Goal: Complete application form: Complete application form

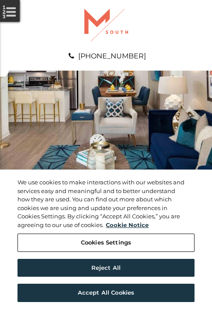
scroll to position [446, 0]
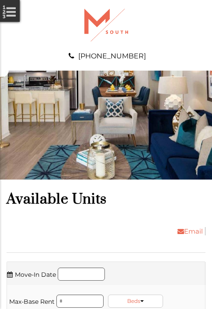
scroll to position [800, 0]
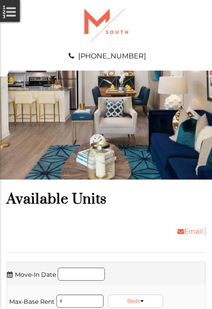
scroll to position [949, 0]
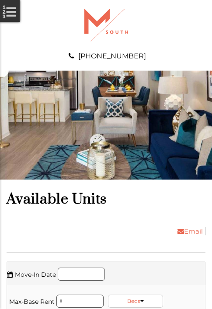
scroll to position [1247, 0]
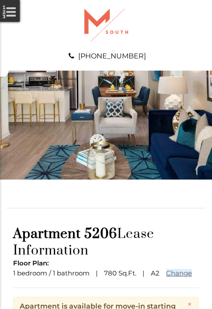
scroll to position [106, 0]
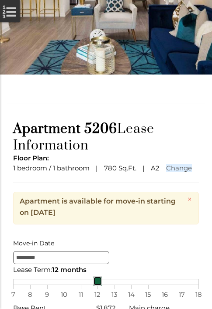
click at [106, 285] on div "7 8 9 10 11 12 13 14 15 16 17 18" at bounding box center [105, 282] width 185 height 6
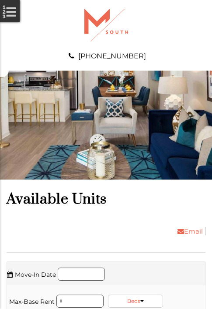
scroll to position [1451, 0]
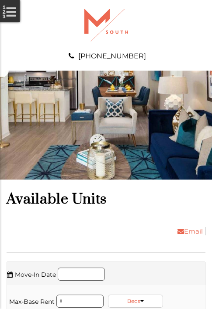
scroll to position [1600, 0]
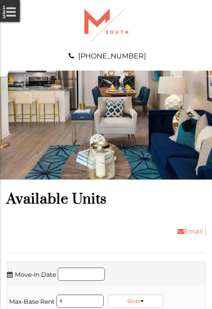
scroll to position [1898, 0]
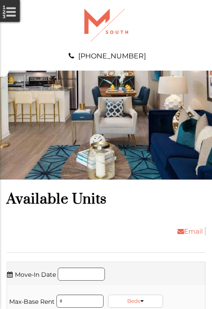
scroll to position [2047, 0]
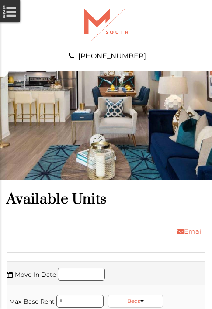
scroll to position [2251, 0]
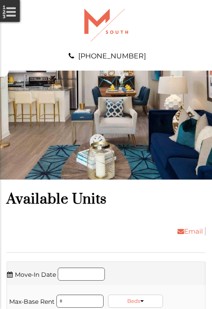
scroll to position [2549, 0]
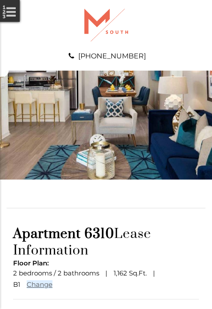
scroll to position [76, 0]
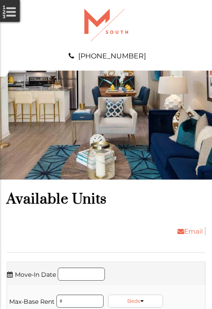
scroll to position [3051, 0]
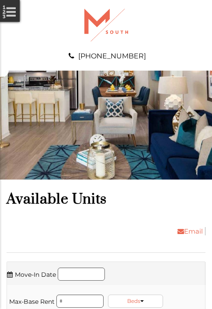
scroll to position [3200, 0]
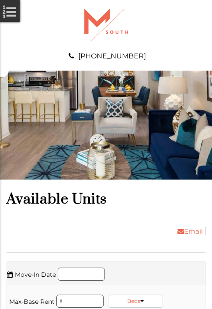
scroll to position [3405, 0]
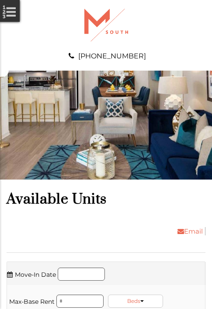
scroll to position [3554, 0]
